Goal: Navigation & Orientation: Go to known website

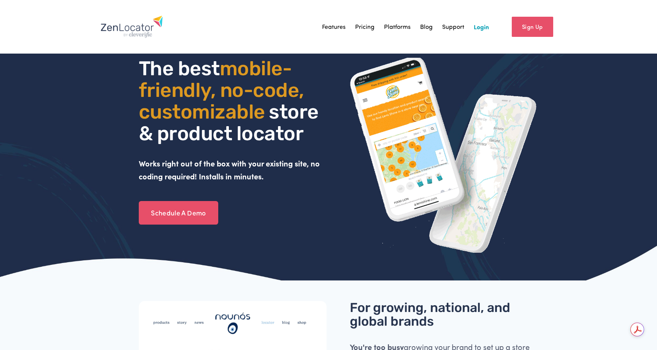
click at [487, 30] on link "Login" at bounding box center [481, 26] width 15 height 11
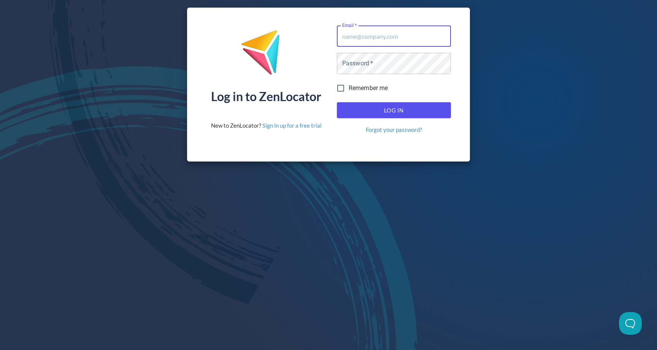
click at [227, 173] on div "Log in to ZenLocator New to ZenLocator? Sign in up for a free trial Email   * E…" at bounding box center [328, 175] width 657 height 350
